Goal: Find specific page/section: Find specific page/section

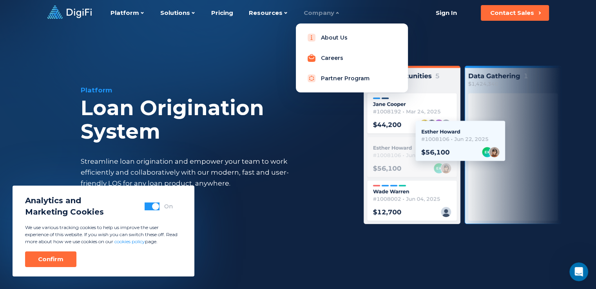
click at [324, 58] on link "Careers" at bounding box center [352, 58] width 100 height 16
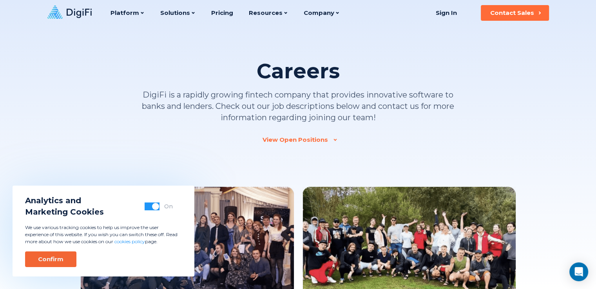
click at [42, 258] on div "Confirm" at bounding box center [50, 260] width 25 height 8
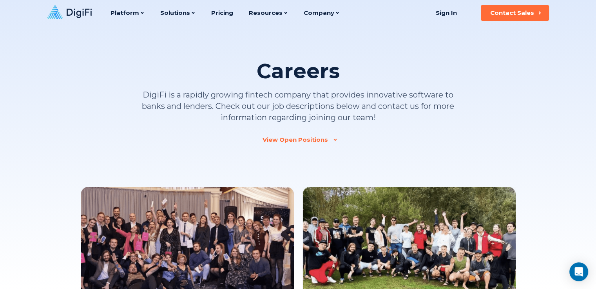
click at [298, 139] on div "View Open Positions" at bounding box center [295, 140] width 65 height 8
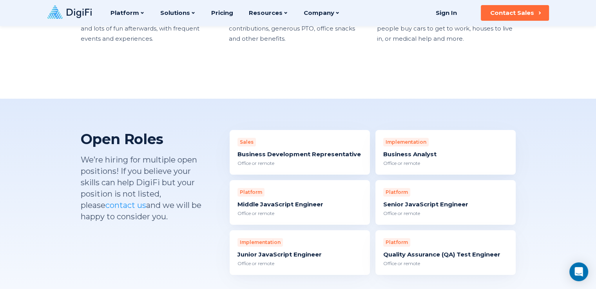
scroll to position [641, 0]
